Goal: Transaction & Acquisition: Purchase product/service

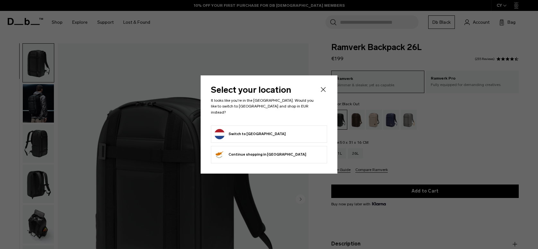
click at [236, 130] on button "Switch to Netherlands" at bounding box center [249, 134] width 71 height 10
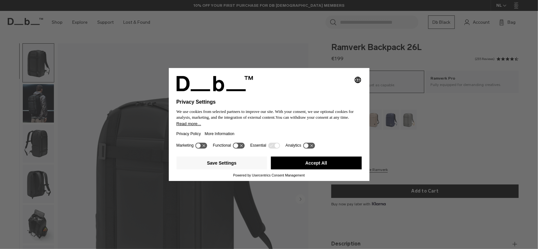
click at [197, 143] on icon at bounding box center [201, 145] width 12 height 6
click at [203, 147] on icon at bounding box center [204, 145] width 5 height 5
click at [297, 165] on button "Accept All" at bounding box center [316, 163] width 91 height 13
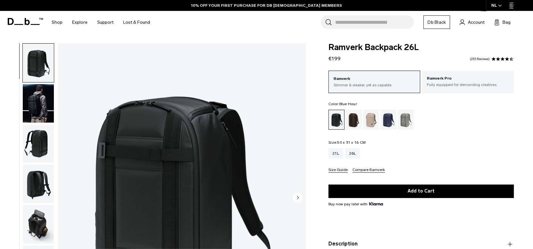
click at [385, 119] on div "Blue Hour" at bounding box center [389, 120] width 16 height 20
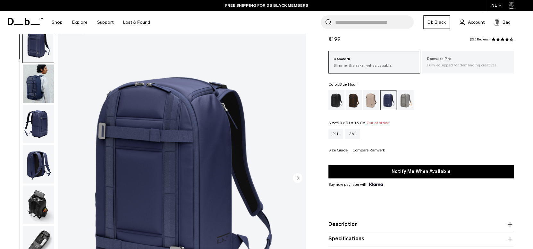
click at [455, 66] on p "Fully equipped for demanding creatives." at bounding box center [468, 65] width 82 height 6
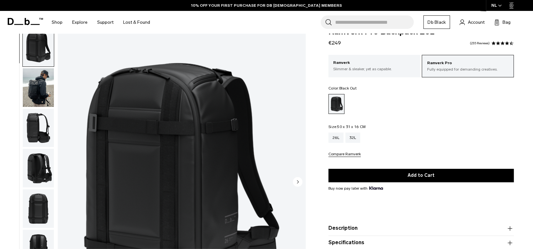
scroll to position [15, 0]
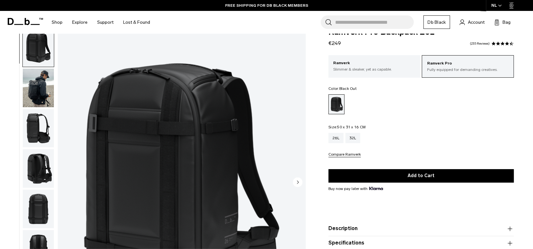
click at [39, 171] on img "button" at bounding box center [38, 168] width 31 height 39
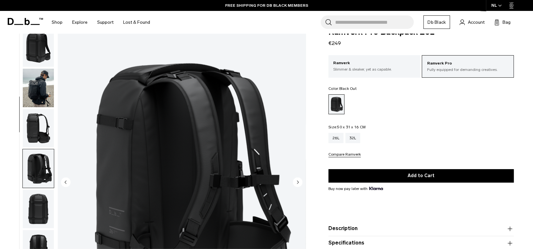
click at [40, 230] on img "button" at bounding box center [38, 249] width 31 height 39
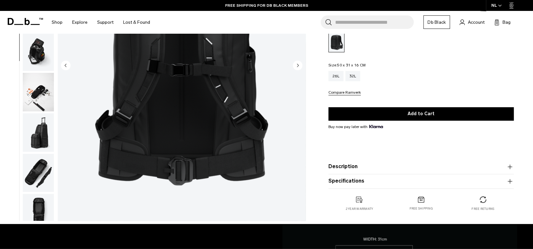
scroll to position [139, 0]
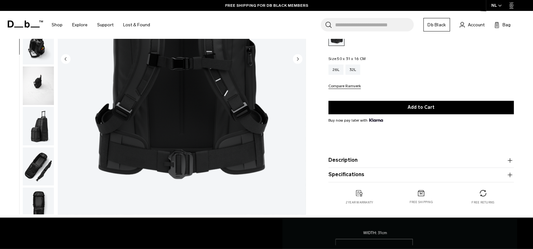
click at [414, 163] on button "Description" at bounding box center [421, 161] width 185 height 8
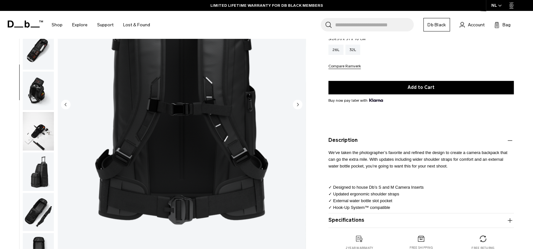
scroll to position [104, 0]
